Goal: Navigation & Orientation: Find specific page/section

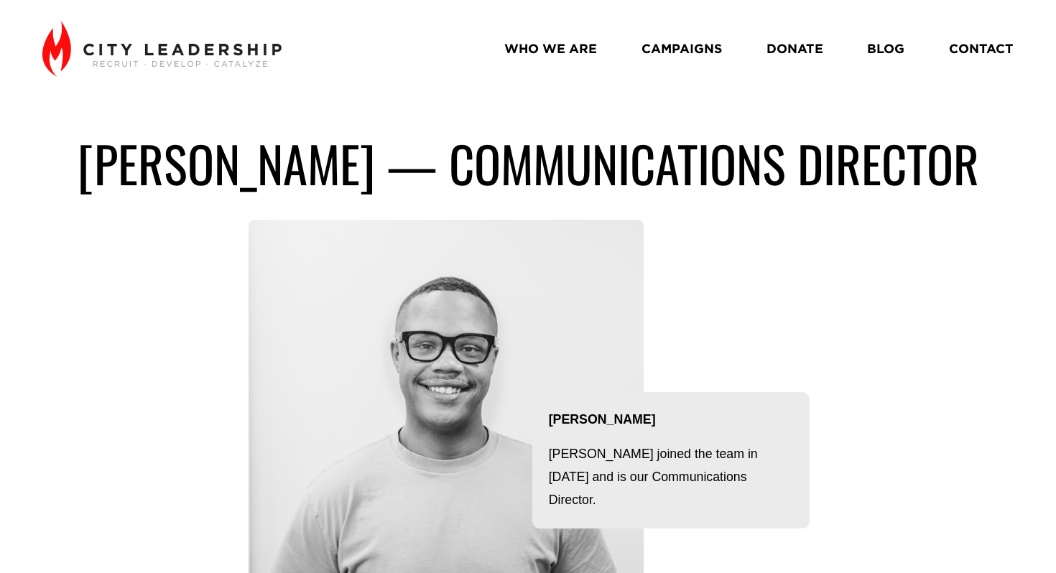
click at [565, 51] on link "WHO WE ARE" at bounding box center [550, 50] width 93 height 26
click at [887, 57] on link "BLOG" at bounding box center [885, 50] width 37 height 26
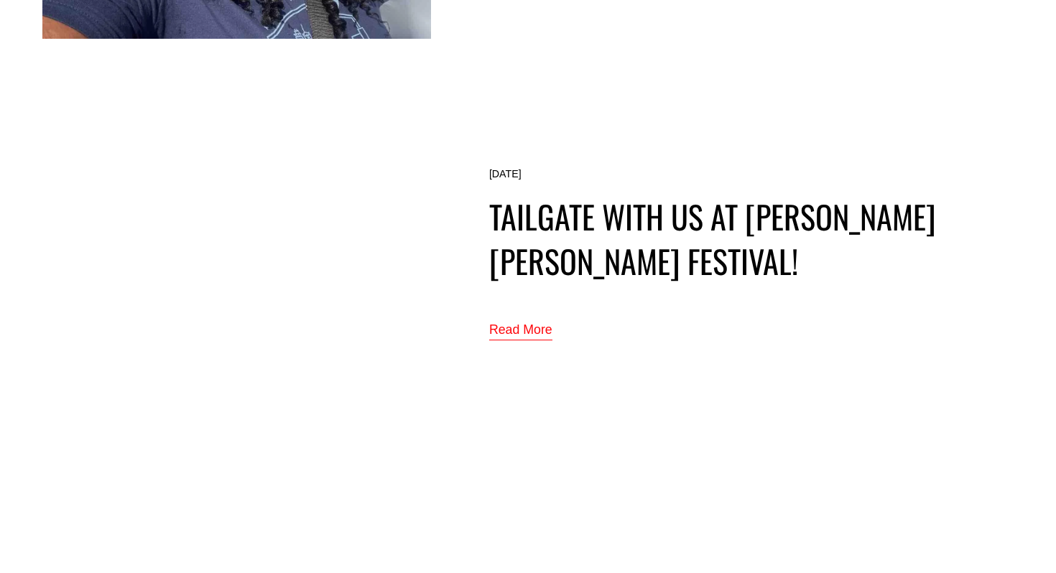
scroll to position [918, 0]
